Goal: Transaction & Acquisition: Purchase product/service

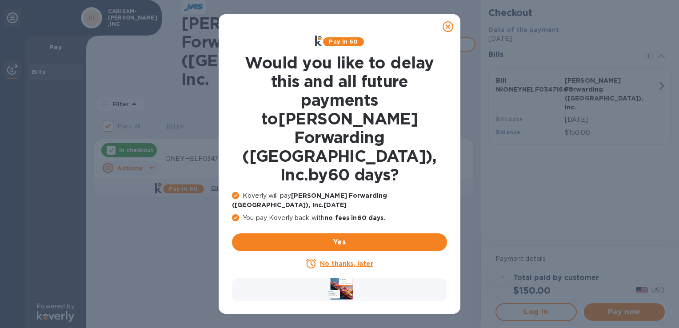
click at [343, 260] on u "No thanks, later" at bounding box center [346, 263] width 53 height 7
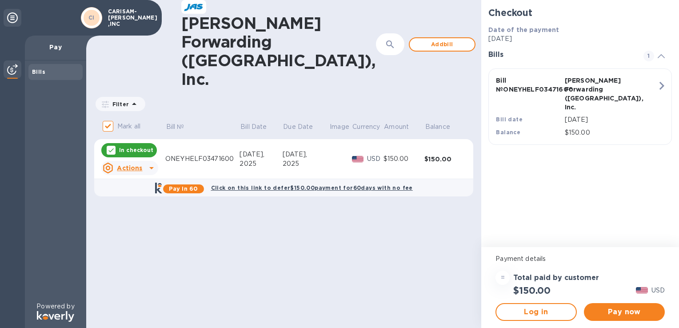
click at [656, 86] on icon "button" at bounding box center [662, 86] width 16 height 16
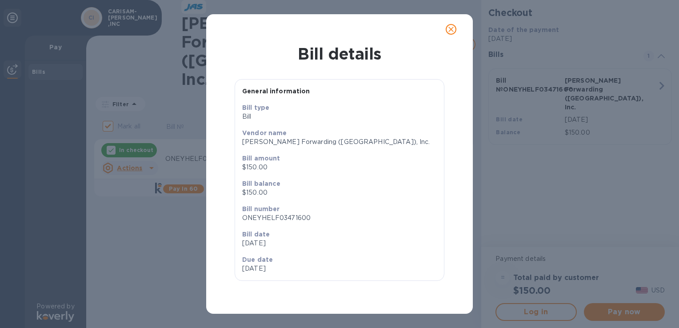
click at [575, 56] on div "Bill details General information Bill type [PERSON_NAME] name [PERSON_NAME] For…" at bounding box center [339, 164] width 679 height 328
click at [457, 28] on button "close" at bounding box center [450, 29] width 21 height 21
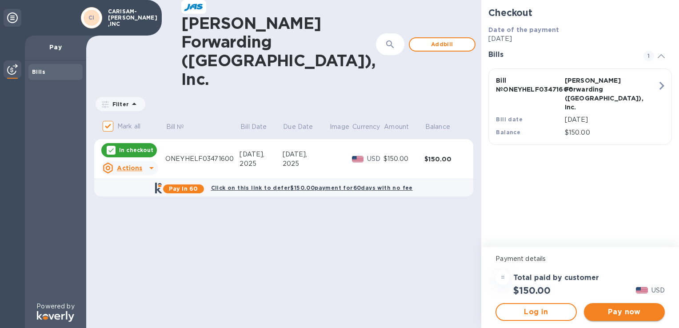
click at [621, 311] on span "Pay now" at bounding box center [624, 312] width 67 height 11
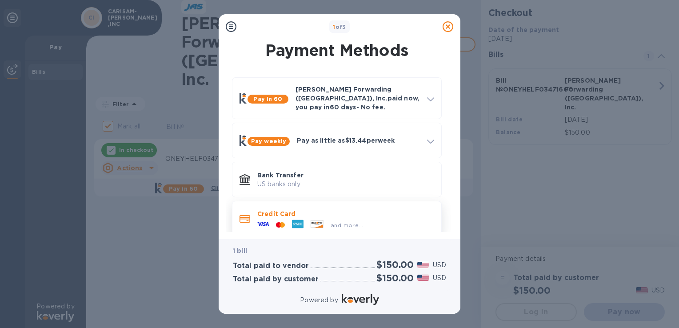
click at [286, 221] on div at bounding box center [280, 225] width 16 height 8
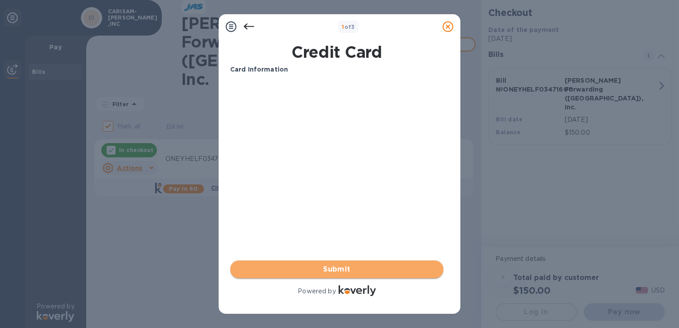
click at [363, 262] on button "Submit" at bounding box center [336, 269] width 213 height 18
click at [333, 273] on span "Submit" at bounding box center [336, 269] width 199 height 11
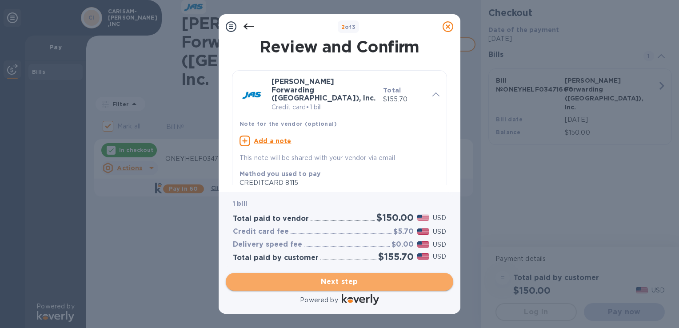
click at [378, 283] on span "Next step" at bounding box center [339, 281] width 213 height 11
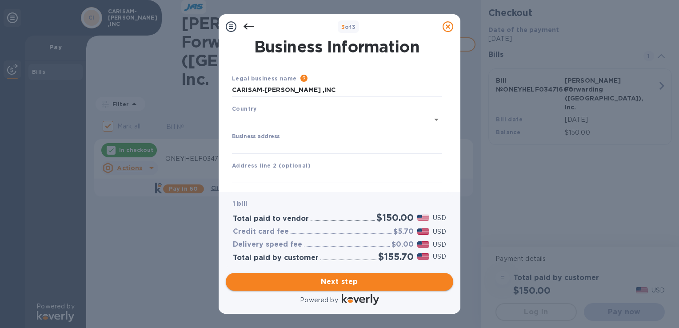
type input "[GEOGRAPHIC_DATA]"
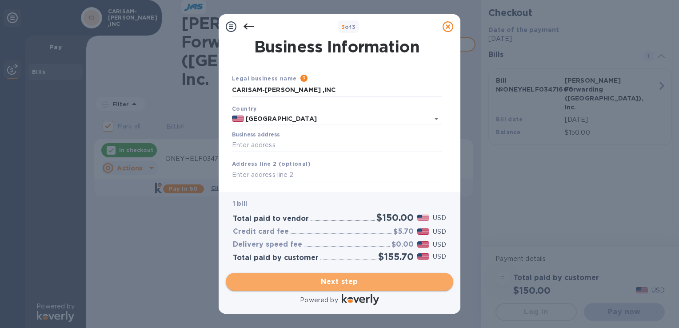
click at [388, 277] on span "Next step" at bounding box center [339, 281] width 213 height 11
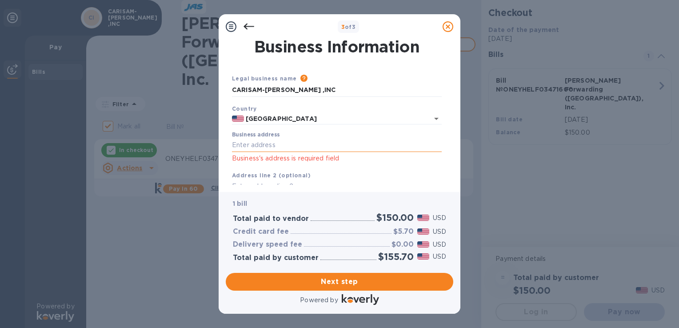
click at [249, 146] on input "Business address" at bounding box center [337, 145] width 210 height 13
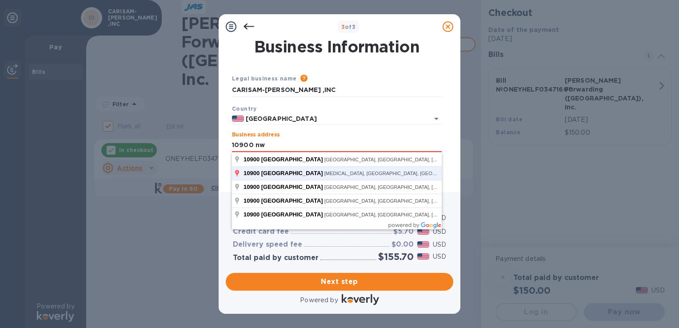
scroll to position [8, 0]
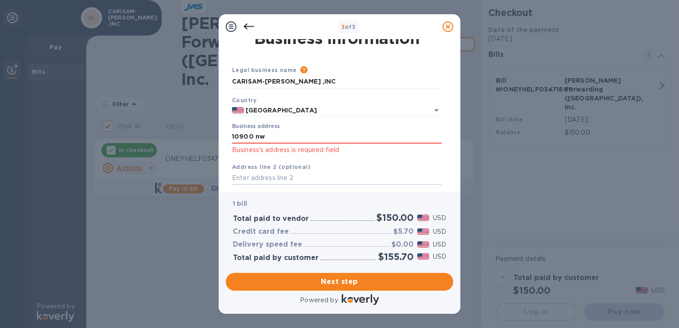
type input "[STREET_ADDRESS]"
type input "[MEDICAL_DATA]"
type input "FL"
type input "33172"
click at [347, 129] on div "Business address [STREET_ADDRESS] Business's address is required field" at bounding box center [337, 139] width 210 height 32
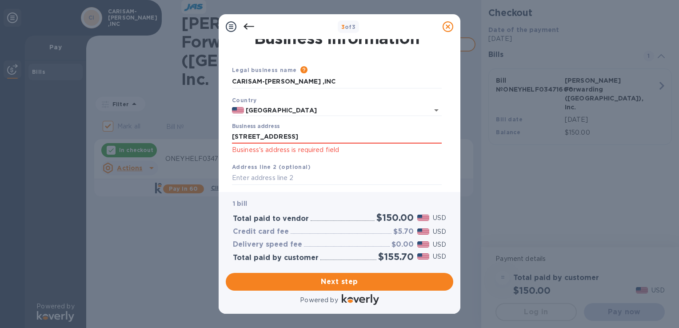
click at [341, 130] on div "Business address [STREET_ADDRESS] Business's address is required field" at bounding box center [337, 139] width 210 height 32
click at [334, 136] on input "[STREET_ADDRESS]" at bounding box center [337, 136] width 210 height 13
type input "[GEOGRAPHIC_DATA]"
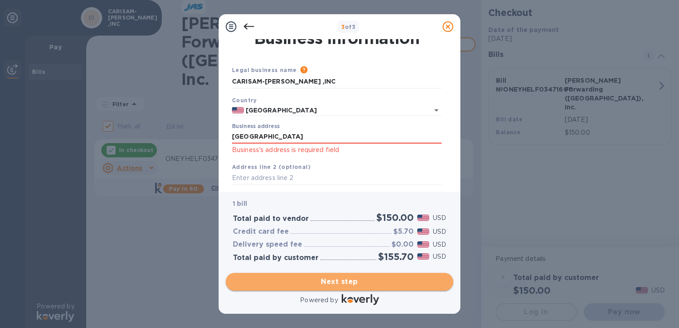
click at [334, 282] on span "Next step" at bounding box center [339, 281] width 213 height 11
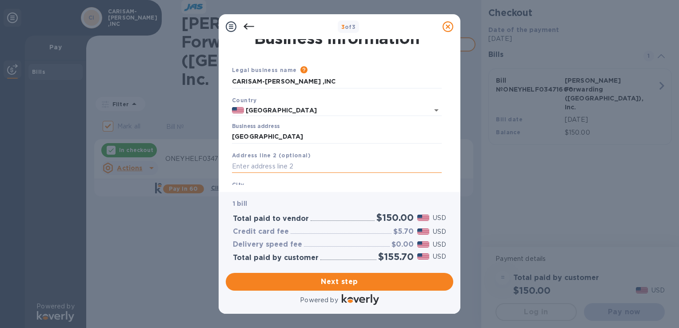
click at [264, 165] on input "text" at bounding box center [337, 166] width 210 height 13
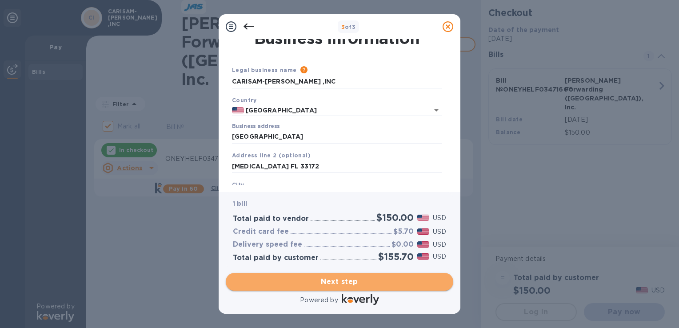
click at [344, 282] on span "Next step" at bounding box center [339, 281] width 213 height 11
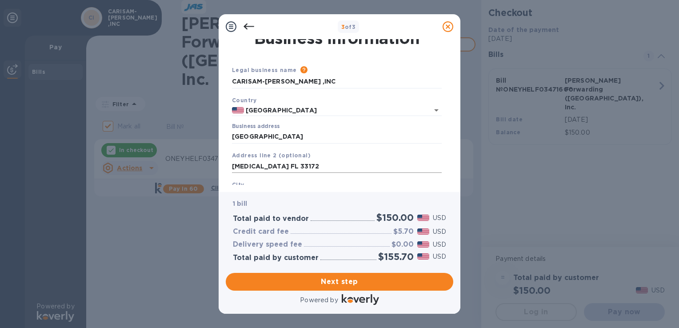
click at [284, 168] on input "[MEDICAL_DATA] FL 33172" at bounding box center [337, 166] width 210 height 13
type input "[MEDICAL_DATA] FL 33176"
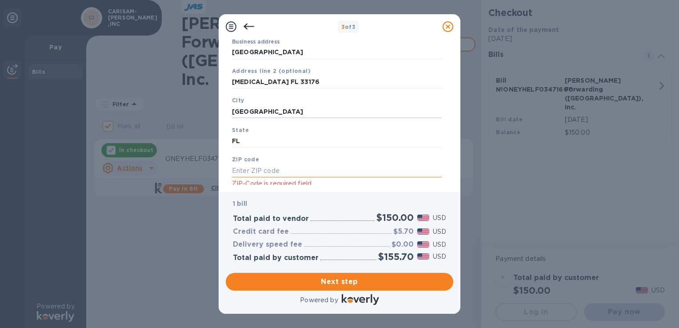
drag, startPoint x: 272, startPoint y: 165, endPoint x: 266, endPoint y: 168, distance: 6.4
click at [271, 166] on input "text" at bounding box center [337, 170] width 210 height 13
type input "33176"
drag, startPoint x: 263, startPoint y: 175, endPoint x: 172, endPoint y: 154, distance: 93.1
click at [172, 168] on div "3 of 3 Business Information Legal business name Please provide the legal name t…" at bounding box center [339, 164] width 679 height 328
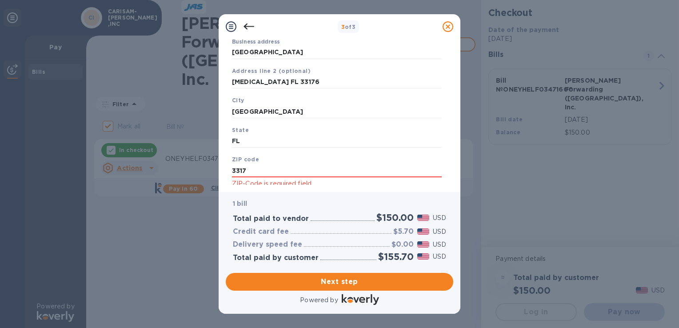
type input "3317"
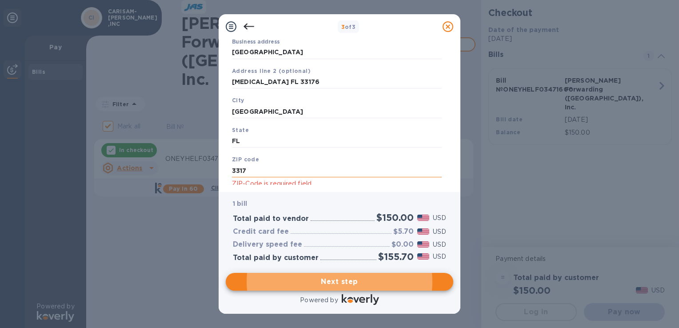
click at [306, 168] on input "3317" at bounding box center [337, 170] width 210 height 13
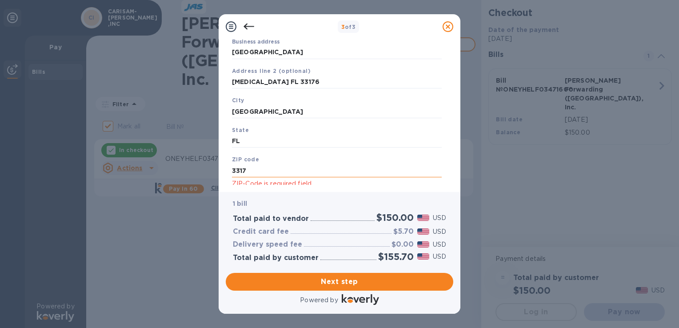
drag, startPoint x: 282, startPoint y: 172, endPoint x: 233, endPoint y: 174, distance: 48.9
click at [234, 174] on input "3317" at bounding box center [337, 170] width 210 height 13
drag, startPoint x: 281, startPoint y: 84, endPoint x: 222, endPoint y: 85, distance: 58.7
click at [222, 85] on div "Business Information Legal business name Please provide the legal name that app…" at bounding box center [340, 115] width 242 height 153
click at [268, 168] on input "3317" at bounding box center [337, 170] width 210 height 13
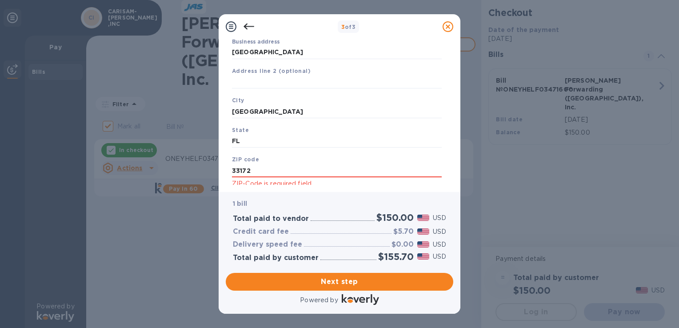
type input "33172"
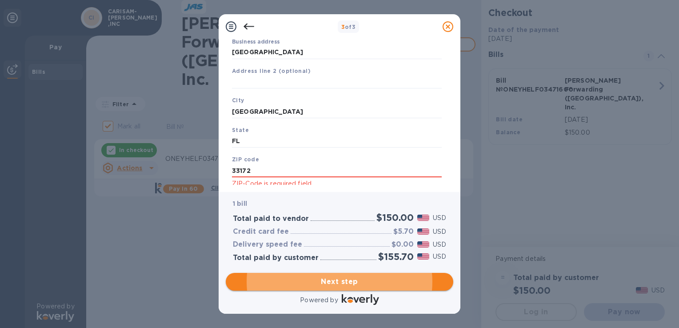
click at [352, 279] on span "Next step" at bounding box center [339, 281] width 213 height 11
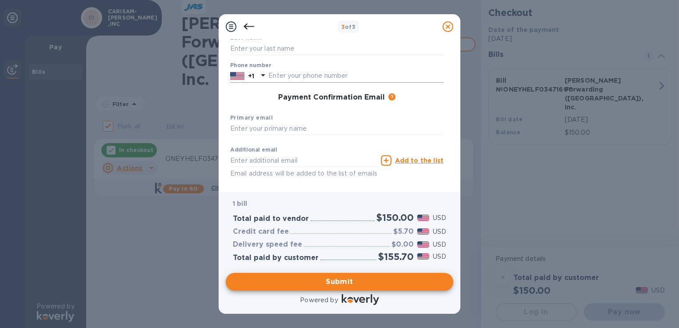
click at [274, 73] on input "text" at bounding box center [355, 75] width 175 height 13
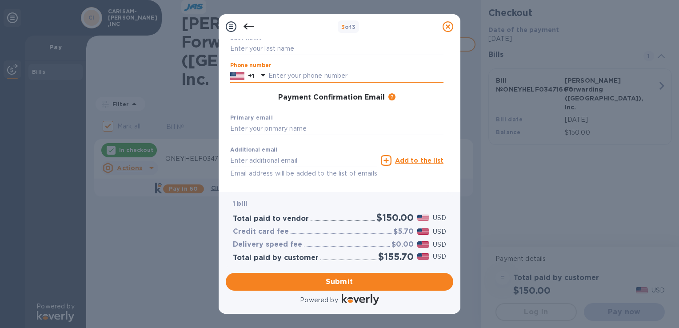
type input "3055913993"
type input "[PERSON_NAME]"
type input "FLINT"
type input "[EMAIL_ADDRESS][DOMAIN_NAME]"
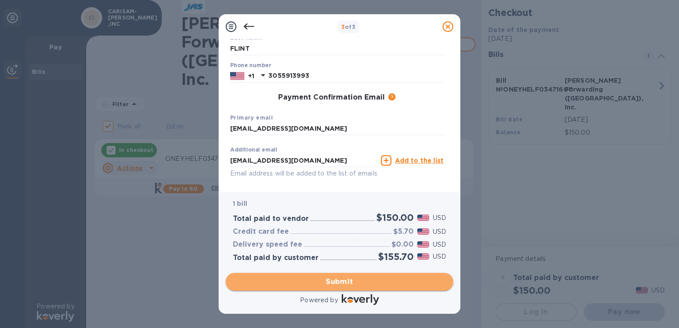
click at [354, 282] on span "Submit" at bounding box center [339, 281] width 213 height 11
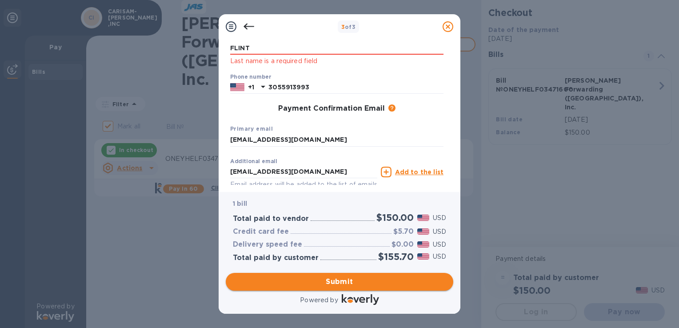
click at [354, 281] on span "Submit" at bounding box center [339, 281] width 213 height 11
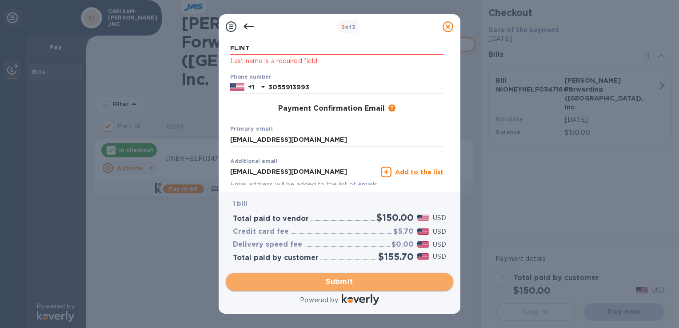
click at [327, 282] on span "Submit" at bounding box center [339, 281] width 213 height 11
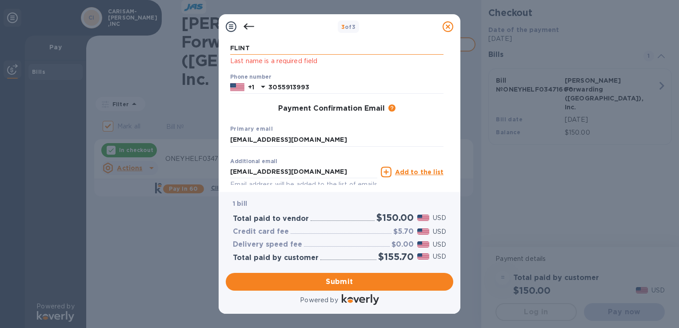
click at [282, 52] on input "FLINT" at bounding box center [336, 48] width 213 height 13
click at [344, 280] on span "Submit" at bounding box center [339, 281] width 213 height 11
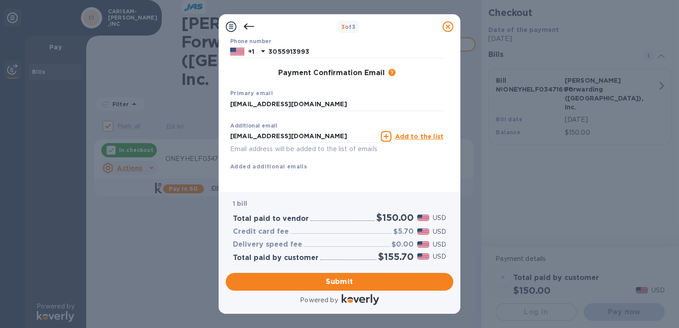
scroll to position [152, 0]
click at [409, 133] on u "Add to the list" at bounding box center [419, 136] width 48 height 7
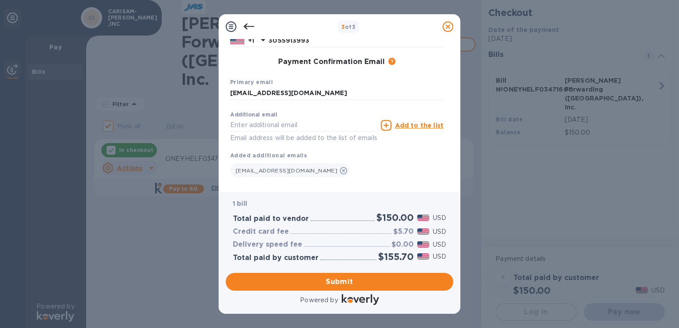
click at [341, 171] on div "[EMAIL_ADDRESS][DOMAIN_NAME]" at bounding box center [336, 169] width 213 height 18
click at [340, 172] on icon at bounding box center [343, 170] width 7 height 7
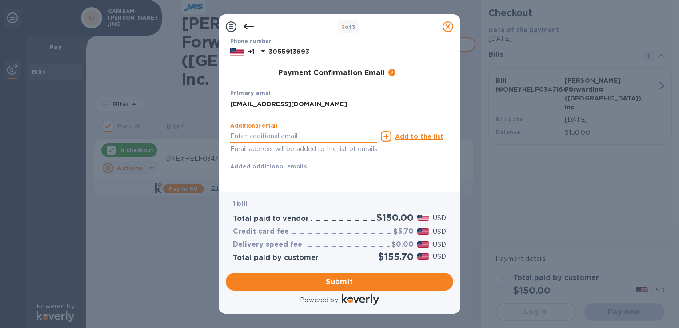
click at [268, 130] on input "text" at bounding box center [303, 136] width 147 height 13
type input "[EMAIL_ADDRESS][DOMAIN_NAME]"
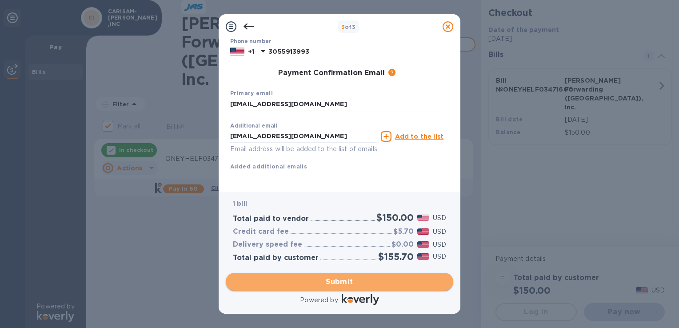
click at [337, 285] on span "Submit" at bounding box center [339, 281] width 213 height 11
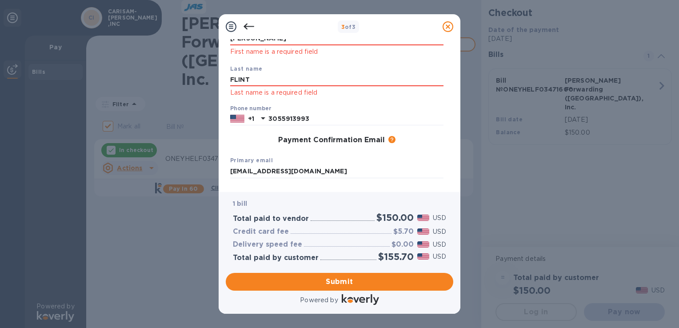
scroll to position [0, 0]
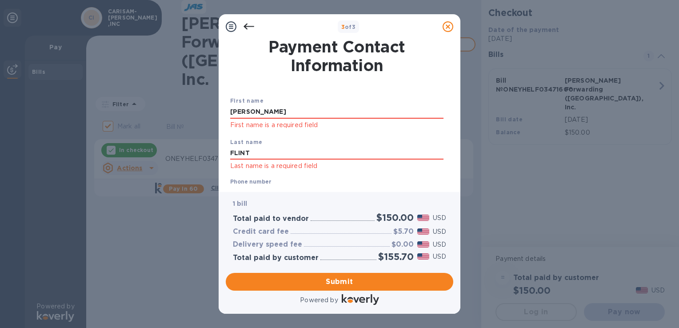
drag, startPoint x: 258, startPoint y: 112, endPoint x: 181, endPoint y: 108, distance: 76.9
click at [181, 108] on div "3 of 3 Payment Contact Information First name [PERSON_NAME] First name is a req…" at bounding box center [339, 164] width 679 height 328
type input "[PERSON_NAME]"
drag, startPoint x: 268, startPoint y: 156, endPoint x: 205, endPoint y: 155, distance: 62.2
click at [205, 155] on div "3 of 3 Payment Contact Information First name [PERSON_NAME] First name is a req…" at bounding box center [339, 164] width 679 height 328
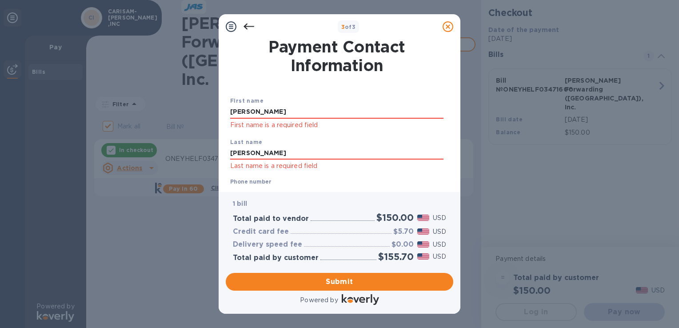
type input "[PERSON_NAME]"
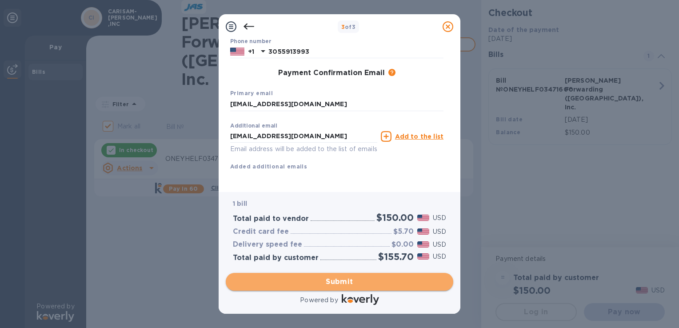
click at [348, 281] on span "Submit" at bounding box center [339, 281] width 213 height 11
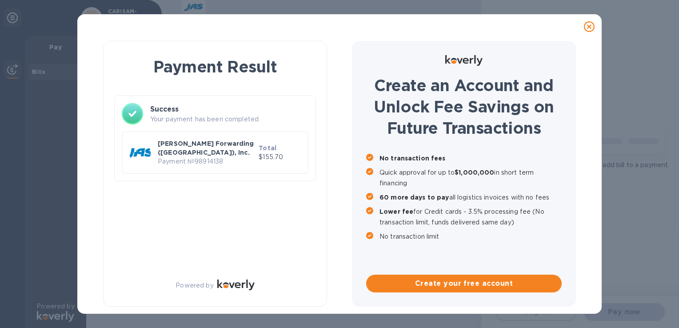
checkbox input "false"
click at [230, 157] on p "Payment № 98914138" at bounding box center [206, 161] width 97 height 9
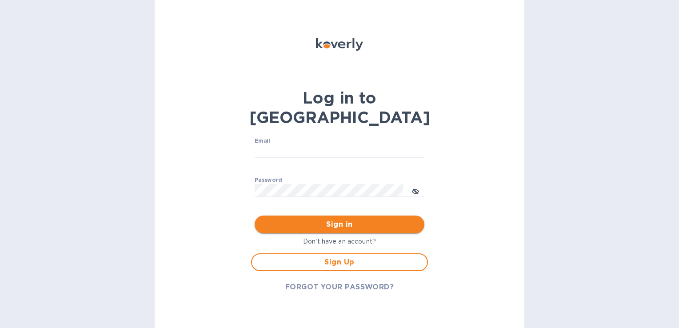
type input "[EMAIL_ADDRESS][DOMAIN_NAME]"
click at [319, 219] on span "Sign in" at bounding box center [340, 224] width 156 height 11
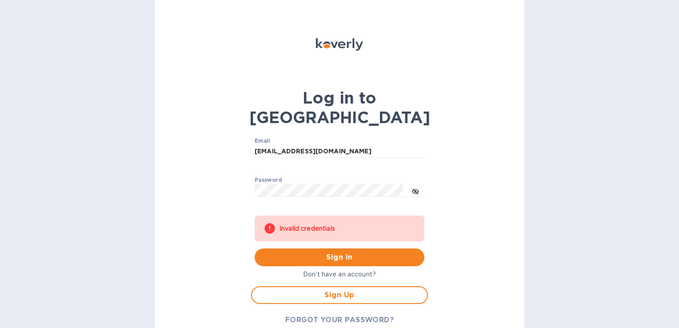
drag, startPoint x: 221, startPoint y: 228, endPoint x: 359, endPoint y: 184, distance: 144.5
click at [221, 227] on div "Log in to Koverly Email rflint@carisam.com ​ Password ​ Invalid credentials Sig…" at bounding box center [340, 164] width 370 height 328
click at [416, 188] on icon "toggle password visibility" at bounding box center [415, 191] width 7 height 7
click at [412, 188] on icon "toggle password visibility" at bounding box center [415, 191] width 7 height 7
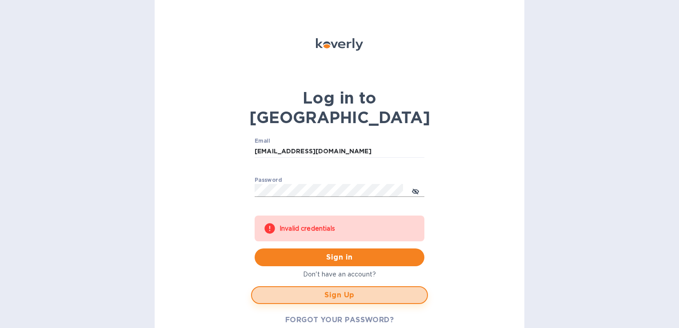
click at [336, 290] on span "Sign Up" at bounding box center [339, 295] width 161 height 11
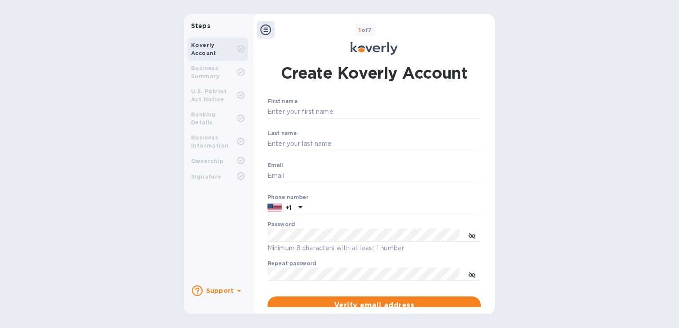
type input "[EMAIL_ADDRESS][DOMAIN_NAME]"
click at [305, 115] on input "First name" at bounding box center [374, 111] width 213 height 13
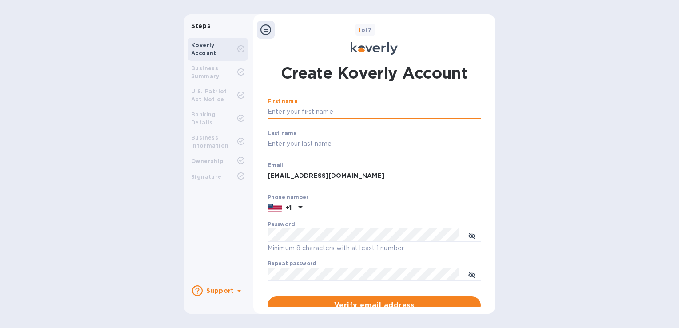
type input "[PERSON_NAME]"
type input "FLINT"
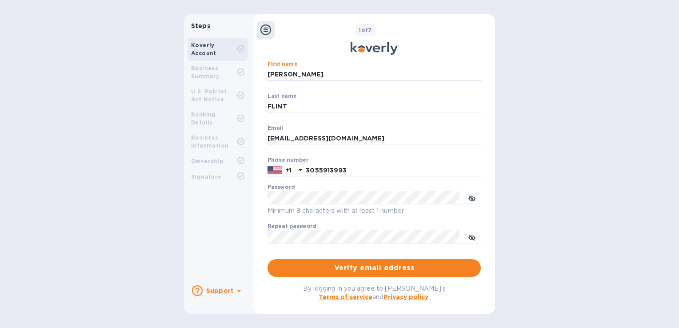
scroll to position [109, 0]
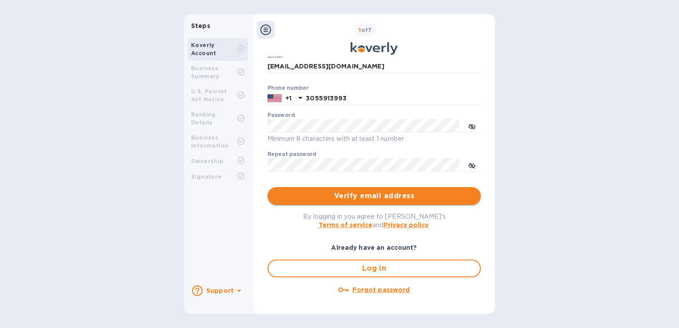
click at [362, 197] on span "Verify email address" at bounding box center [374, 196] width 199 height 11
type input "3055913993"
click at [367, 197] on span "Verify email address" at bounding box center [374, 196] width 199 height 11
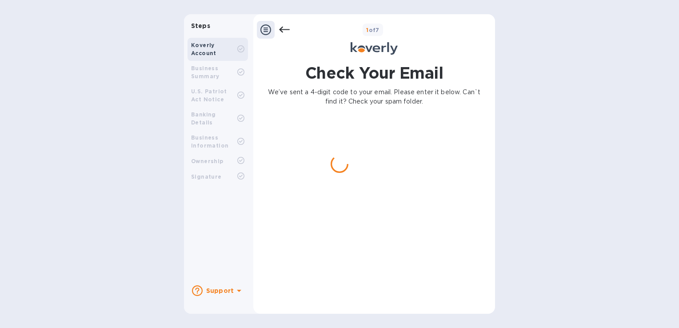
scroll to position [0, 0]
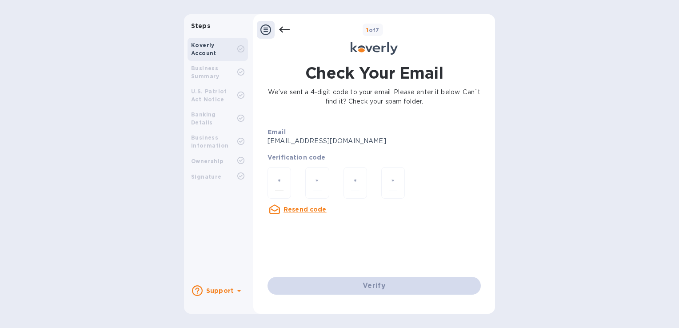
click at [282, 188] on input "number" at bounding box center [279, 183] width 8 height 16
type input "9"
type input "6"
type input "2"
type input "8"
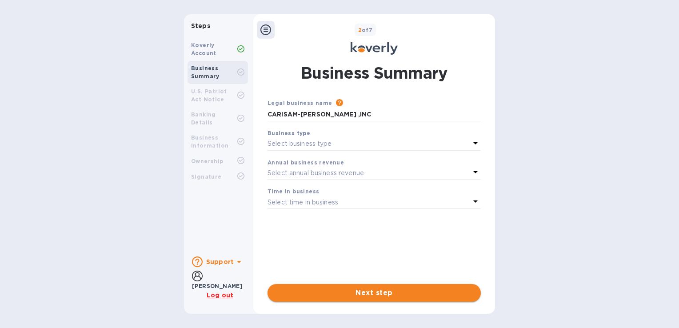
click at [376, 289] on span "Next step" at bounding box center [374, 293] width 199 height 11
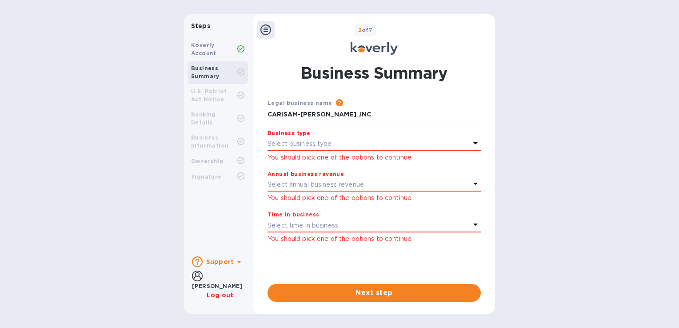
click at [293, 148] on p "Select business type" at bounding box center [300, 143] width 64 height 9
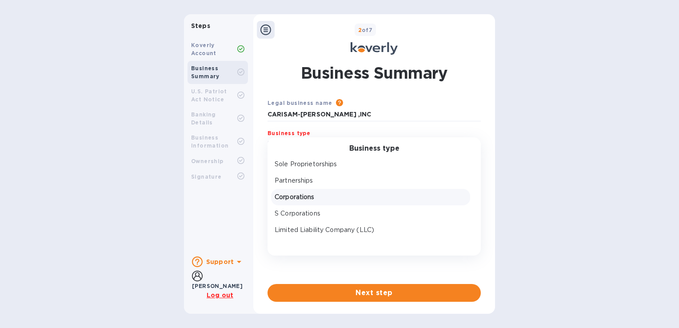
click at [304, 198] on p "Corporations" at bounding box center [371, 196] width 192 height 9
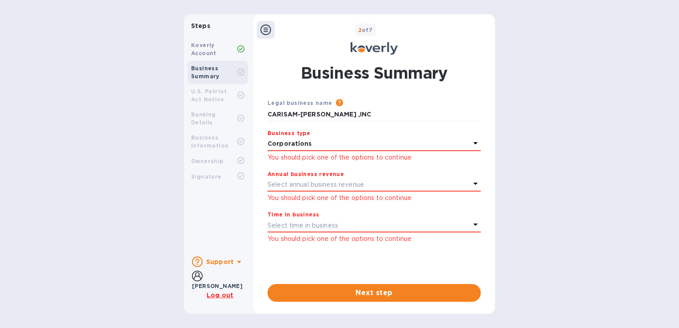
click at [475, 143] on icon at bounding box center [475, 143] width 4 height 2
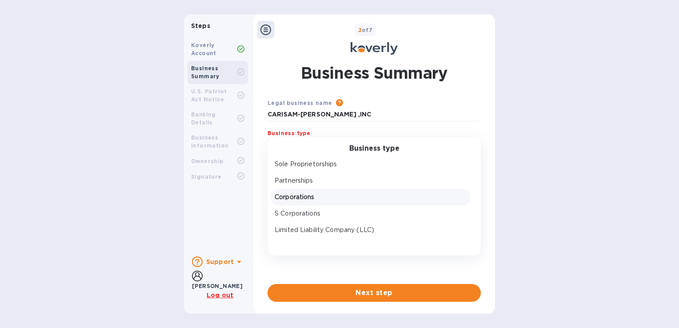
click at [310, 194] on p "Corporations" at bounding box center [371, 196] width 192 height 9
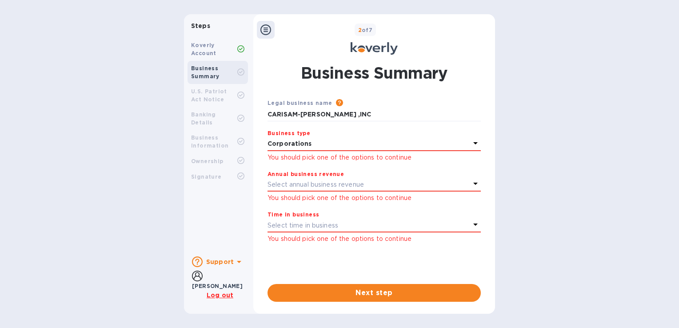
click at [471, 184] on icon at bounding box center [475, 183] width 11 height 11
click at [540, 117] on div "Steps Koverly Account Business Summary U.S. Patriot Act Notice Banking Details …" at bounding box center [339, 164] width 679 height 300
click at [471, 144] on icon at bounding box center [475, 143] width 11 height 11
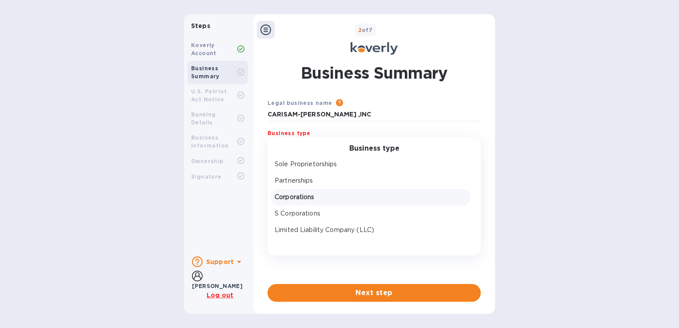
click at [318, 196] on p "Corporations" at bounding box center [371, 196] width 192 height 9
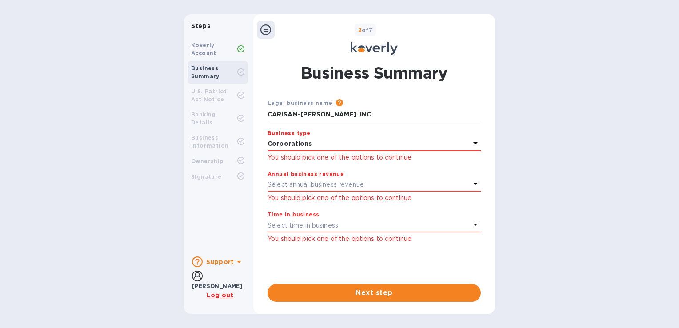
click at [471, 184] on icon at bounding box center [475, 183] width 11 height 11
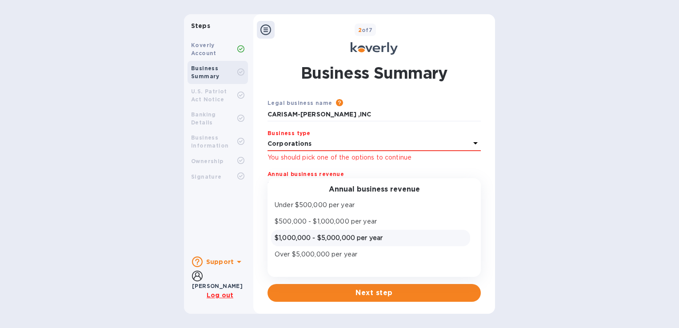
click at [321, 236] on p "$1,000,000 - $5,000,000 per year" at bounding box center [371, 237] width 192 height 9
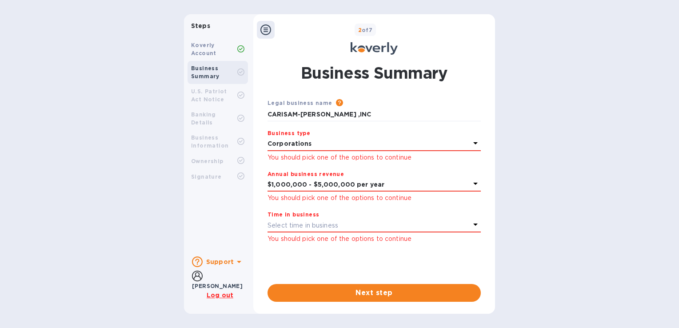
click at [469, 224] on div "Select time in business" at bounding box center [369, 225] width 203 height 12
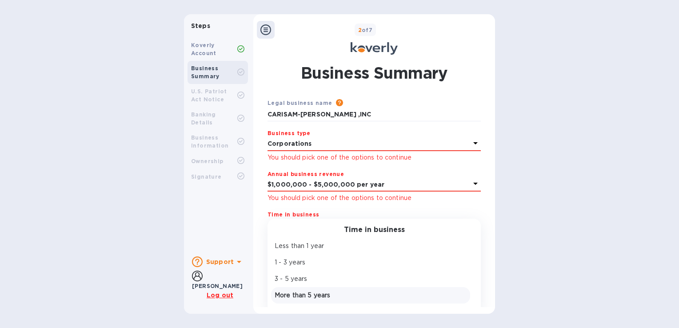
click at [323, 296] on p "More than 5 years" at bounding box center [371, 295] width 192 height 9
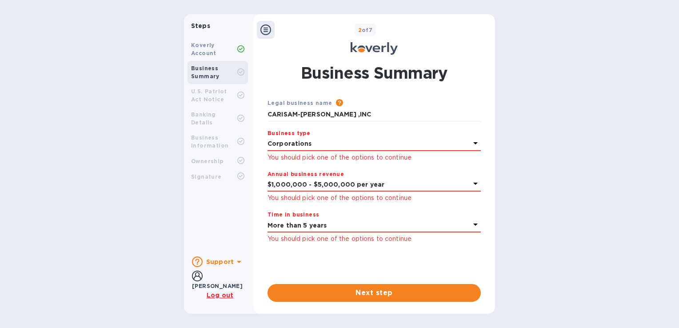
click at [475, 148] on icon at bounding box center [475, 143] width 11 height 11
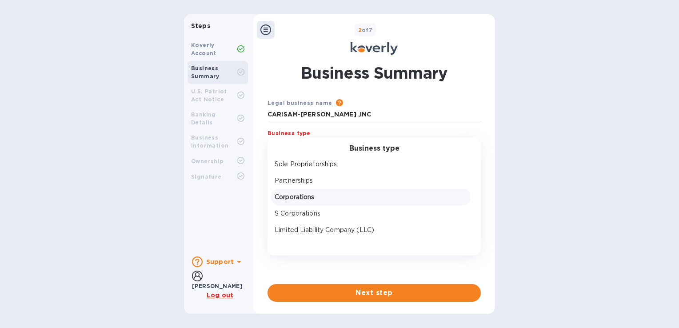
click at [289, 196] on p "Corporations" at bounding box center [371, 196] width 192 height 9
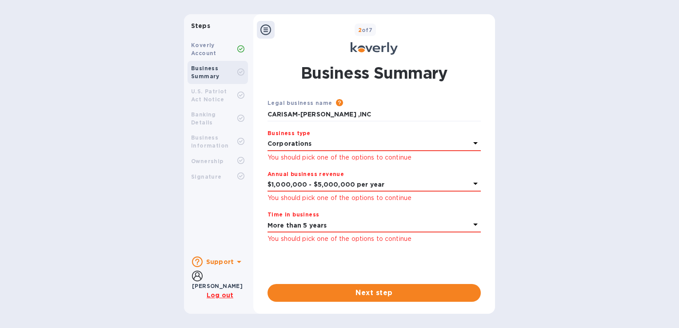
click at [474, 177] on div "Annual business revenue" at bounding box center [374, 173] width 213 height 9
click at [474, 180] on icon at bounding box center [475, 183] width 11 height 11
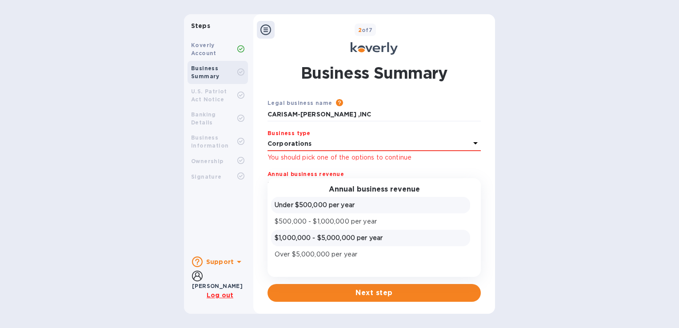
click at [347, 205] on p "Under $500,000 per year" at bounding box center [371, 204] width 192 height 9
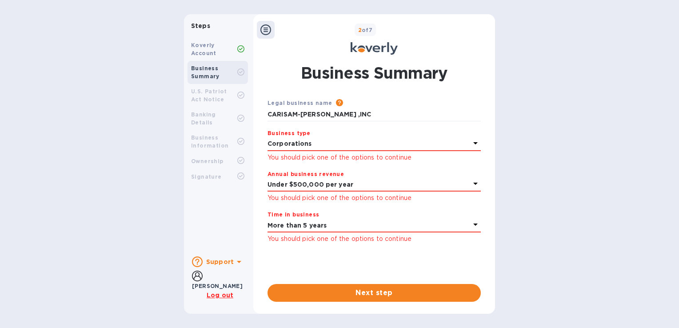
click at [476, 225] on icon at bounding box center [475, 225] width 4 height 2
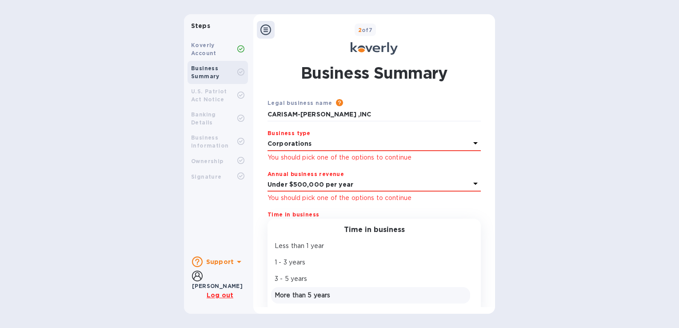
click at [315, 296] on p "More than 5 years" at bounding box center [371, 295] width 192 height 9
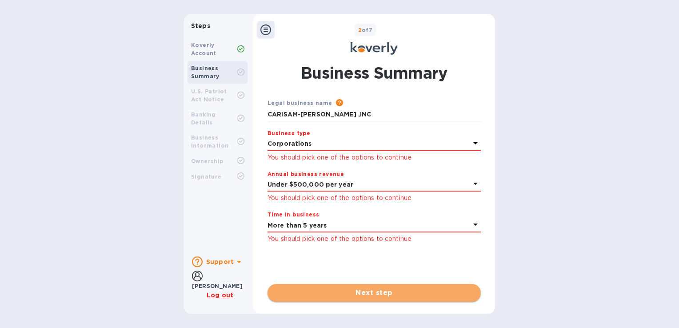
click at [371, 287] on button "Next step" at bounding box center [374, 293] width 213 height 18
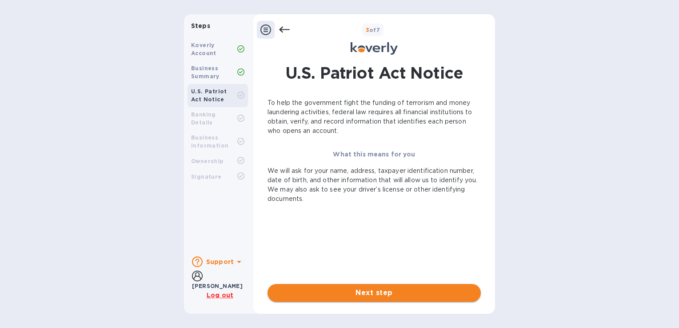
click at [383, 294] on span "Next step" at bounding box center [374, 293] width 199 height 11
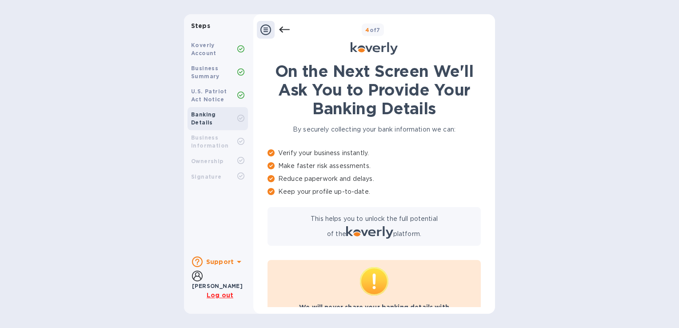
scroll to position [43, 0]
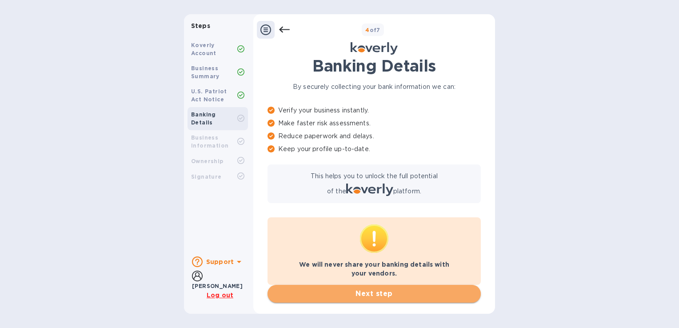
click at [378, 296] on span "Next step" at bounding box center [374, 293] width 199 height 11
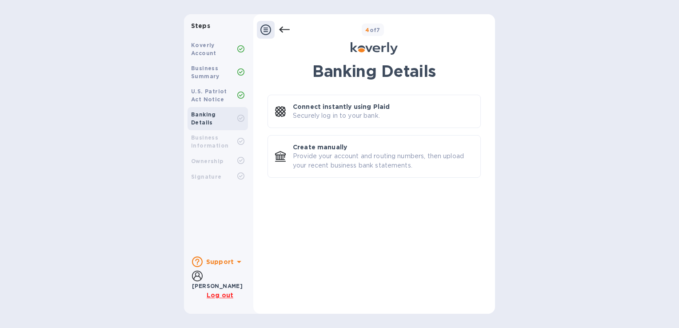
scroll to position [0, 0]
click at [581, 137] on div "Steps Koverly Account Business Summary U.S. Patriot Act Notice Banking Details …" at bounding box center [339, 164] width 679 height 300
click at [284, 26] on icon at bounding box center [284, 29] width 11 height 11
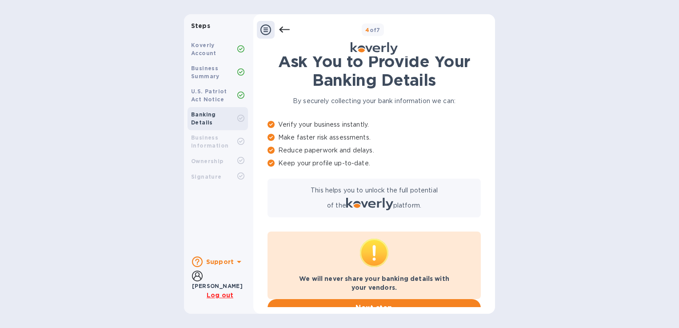
scroll to position [43, 0]
